Goal: Navigation & Orientation: Find specific page/section

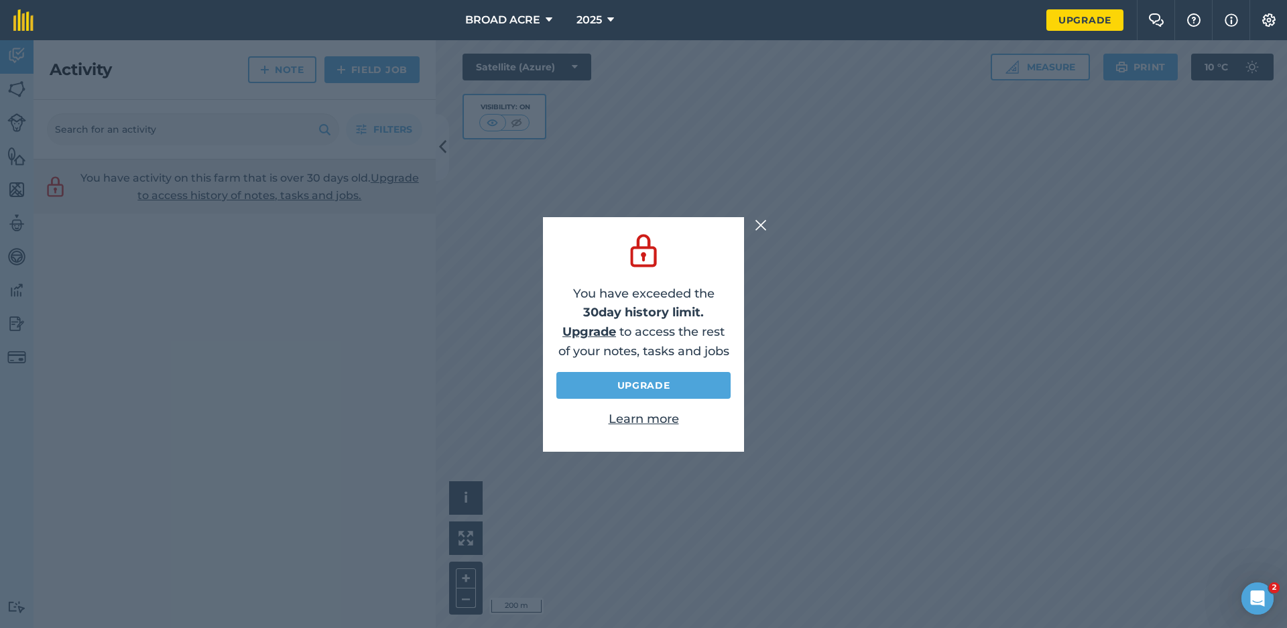
click at [760, 220] on img at bounding box center [761, 225] width 12 height 16
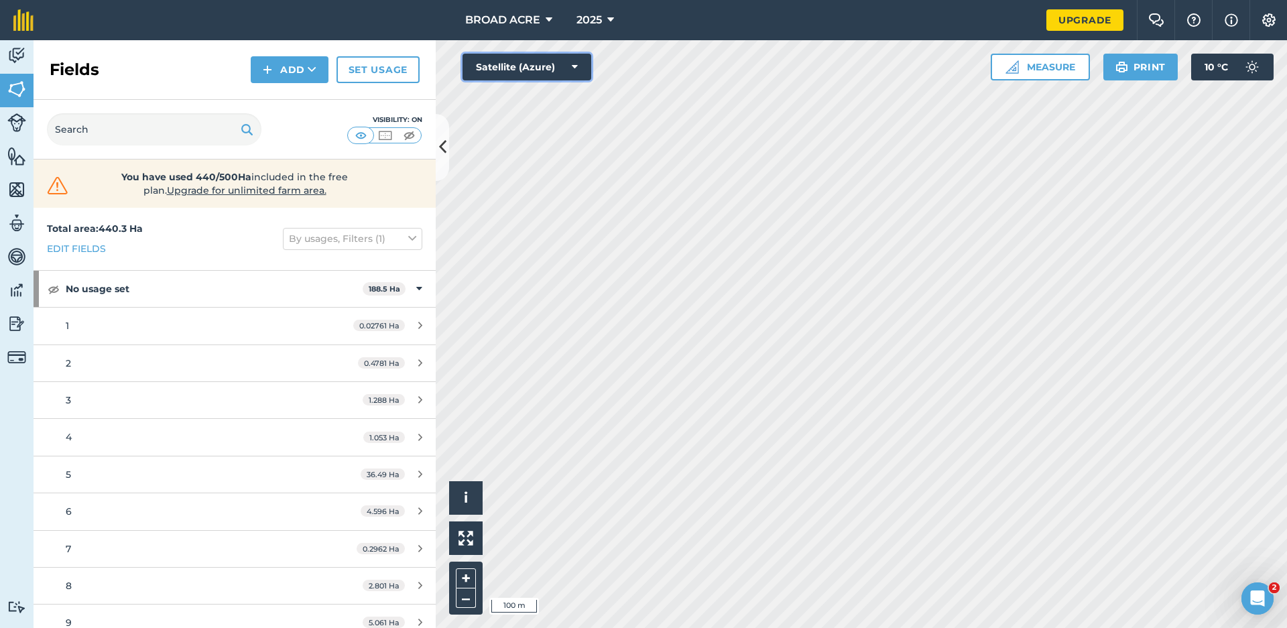
click at [560, 68] on button "Satellite (Azure)" at bounding box center [527, 67] width 129 height 27
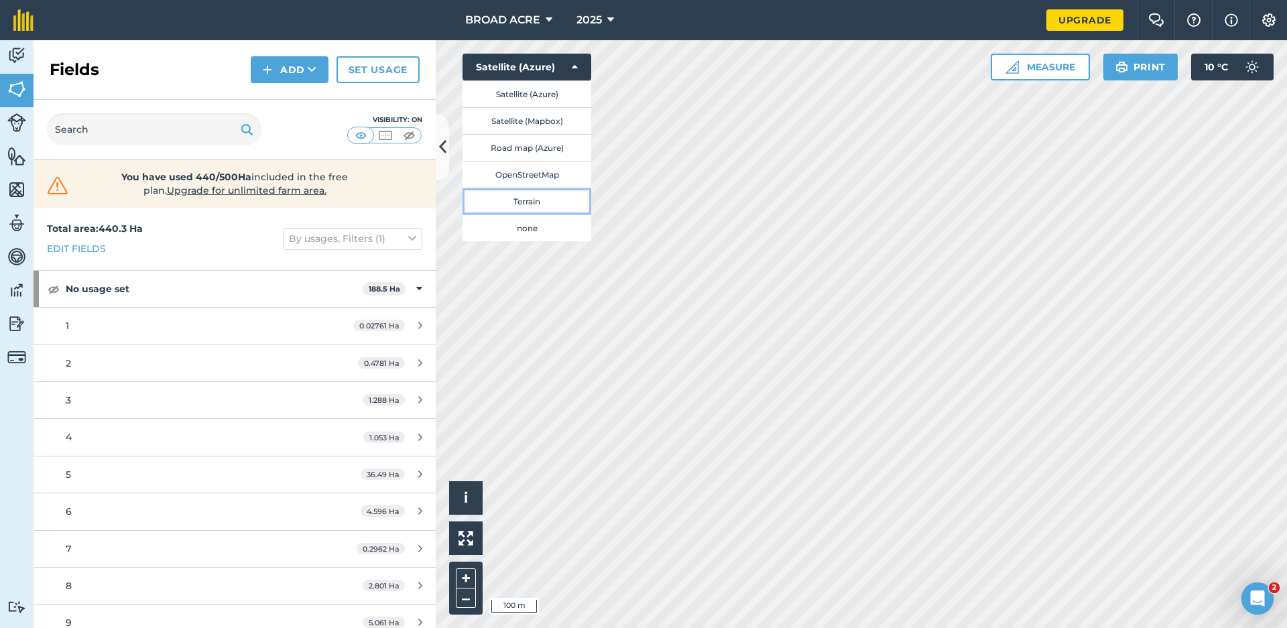
click at [515, 201] on button "Terrain" at bounding box center [527, 201] width 129 height 27
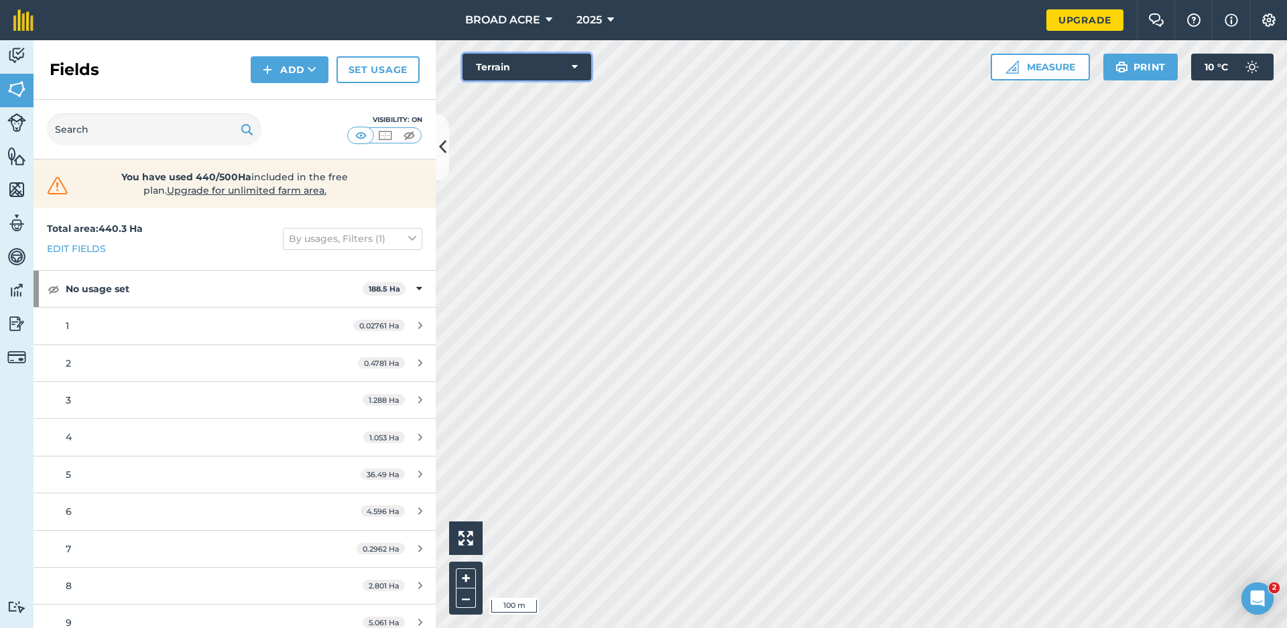
click at [568, 64] on button "Terrain" at bounding box center [527, 67] width 129 height 27
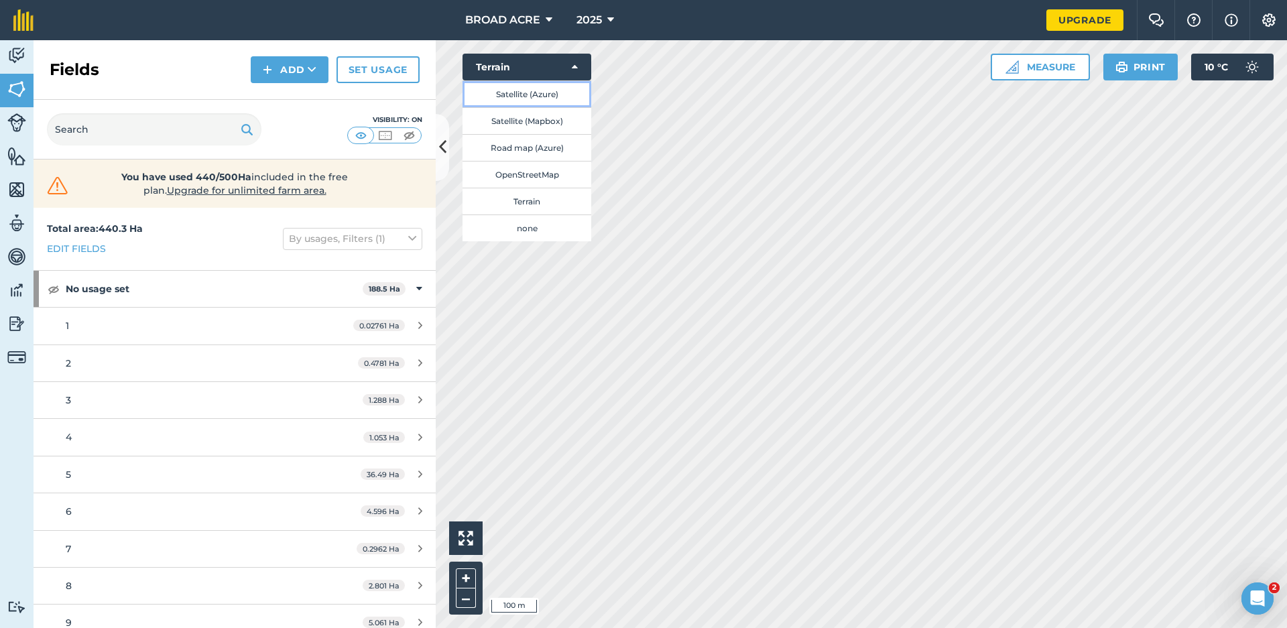
click at [510, 90] on button "Satellite (Azure)" at bounding box center [527, 93] width 129 height 27
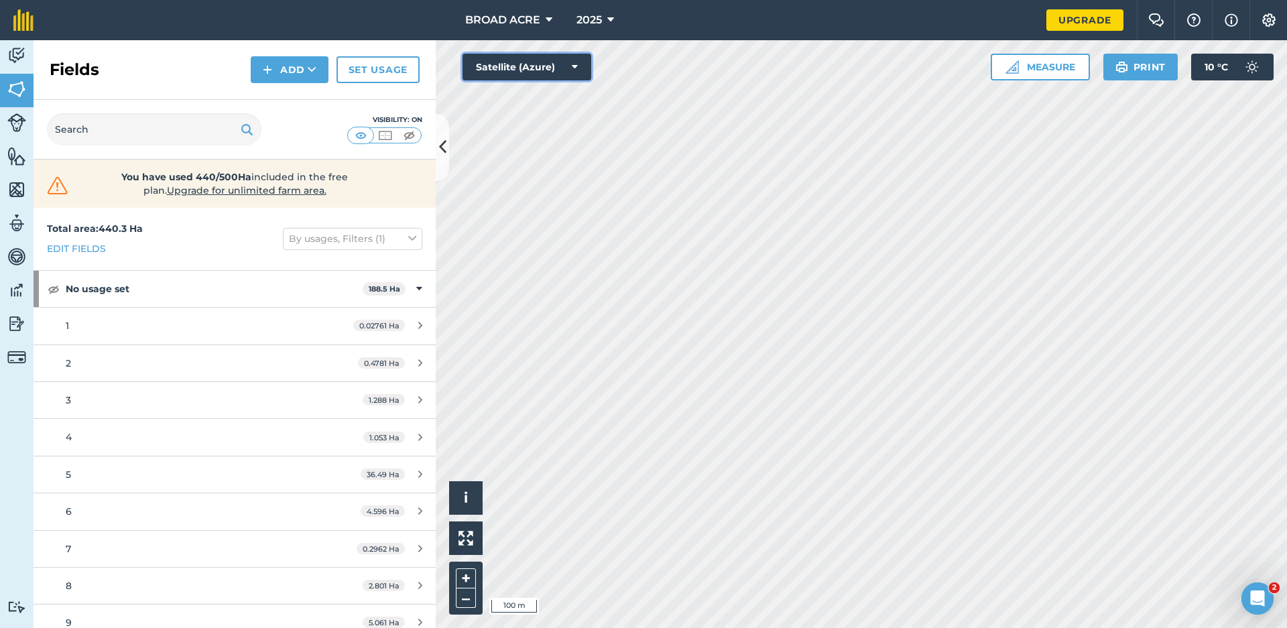
click at [550, 63] on button "Satellite (Azure)" at bounding box center [527, 67] width 129 height 27
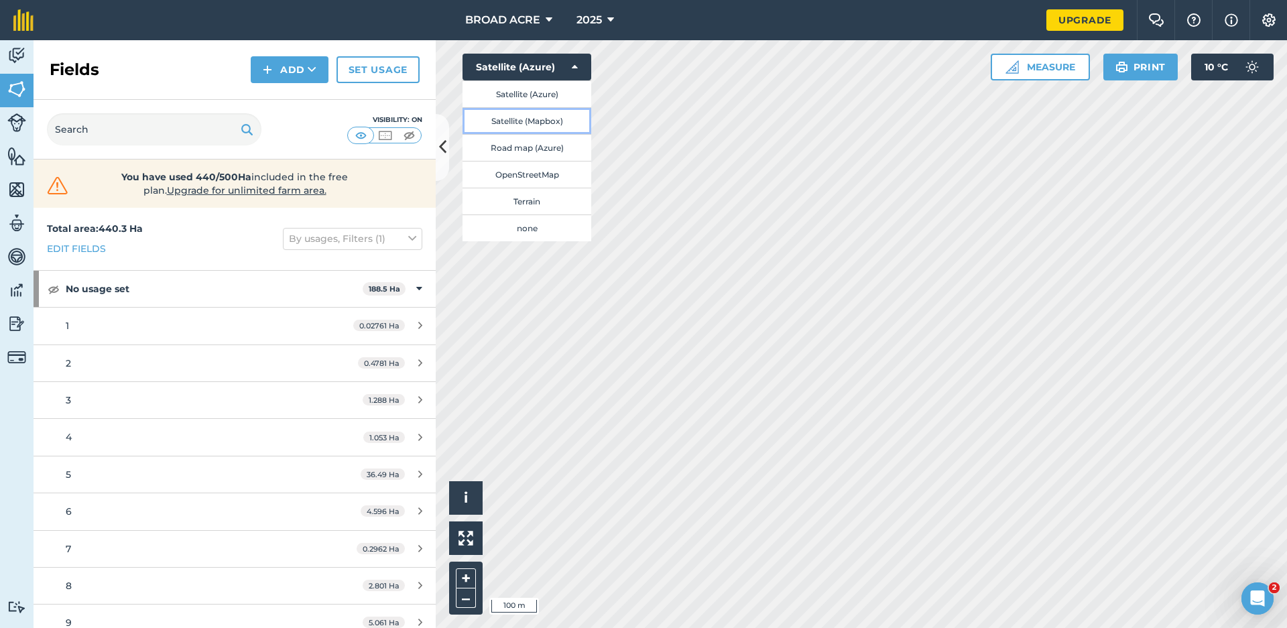
click at [529, 117] on button "Satellite (Mapbox)" at bounding box center [527, 120] width 129 height 27
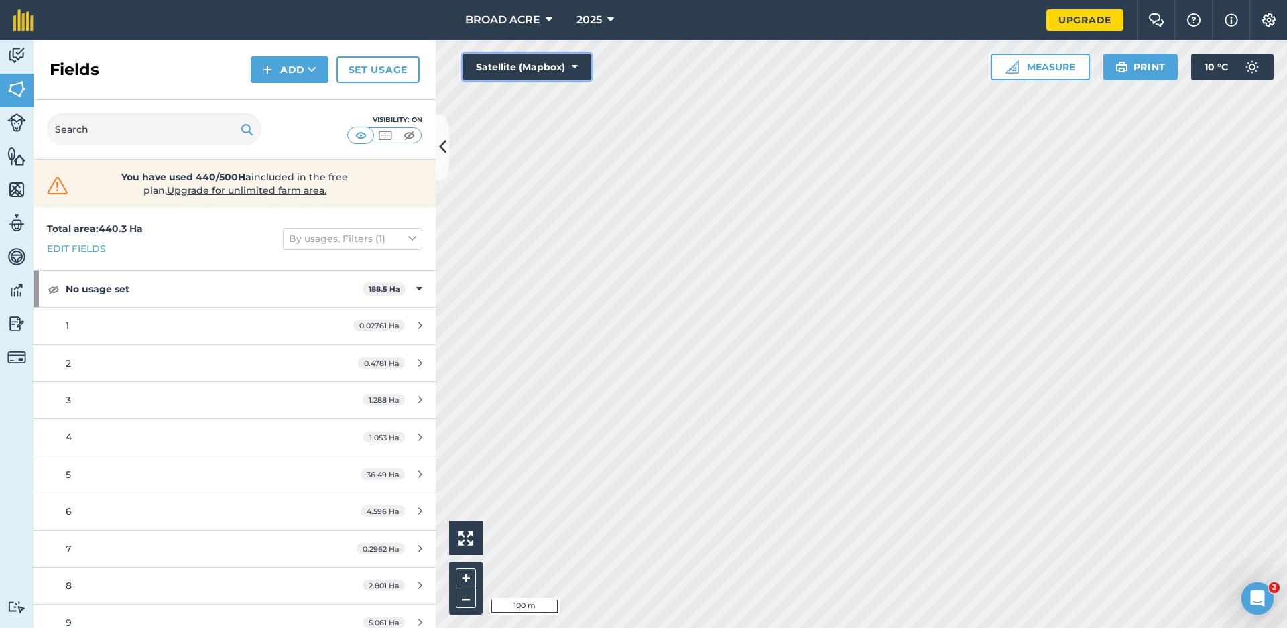
click at [552, 69] on button "Satellite (Mapbox)" at bounding box center [527, 67] width 129 height 27
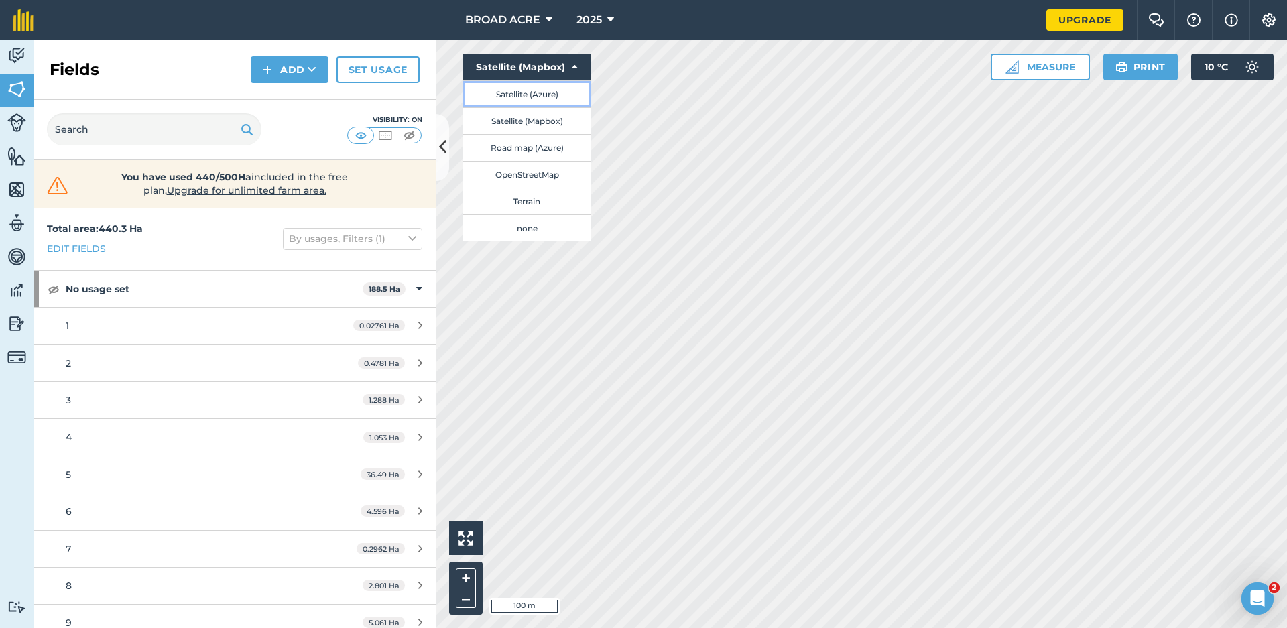
click at [529, 96] on button "Satellite (Azure)" at bounding box center [527, 93] width 129 height 27
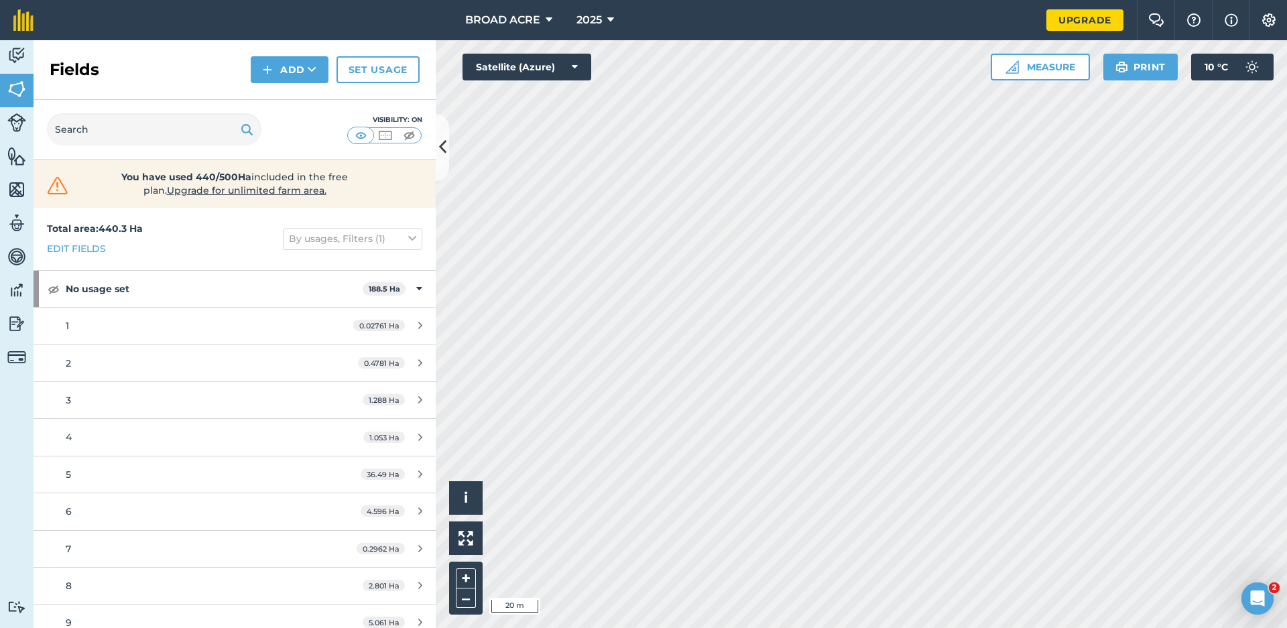
click at [675, 627] on html "BROAD ACRE 2025 Upgrade Farm Chat Help Info Settings Map printing is not availa…" at bounding box center [643, 314] width 1287 height 628
